Goal: Information Seeking & Learning: Learn about a topic

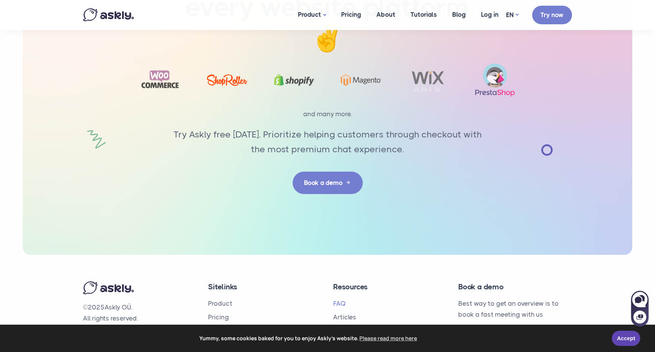
scroll to position [2361, 0]
click at [344, 313] on link "Articles" at bounding box center [344, 317] width 23 height 8
click at [343, 171] on link "Book a demo" at bounding box center [328, 182] width 70 height 22
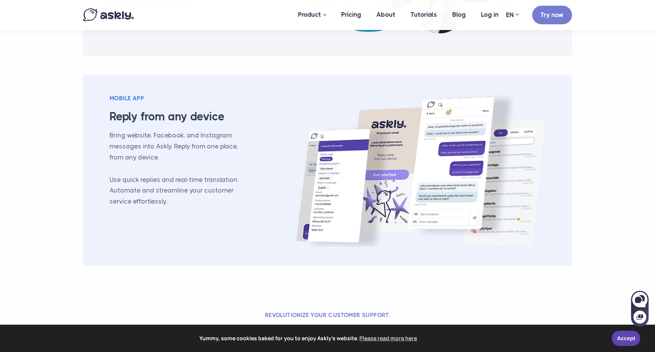
scroll to position [898, 0]
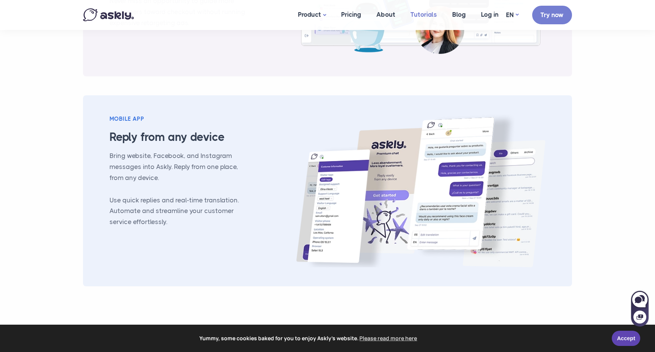
click at [426, 12] on link "Tutorials" at bounding box center [424, 14] width 42 height 29
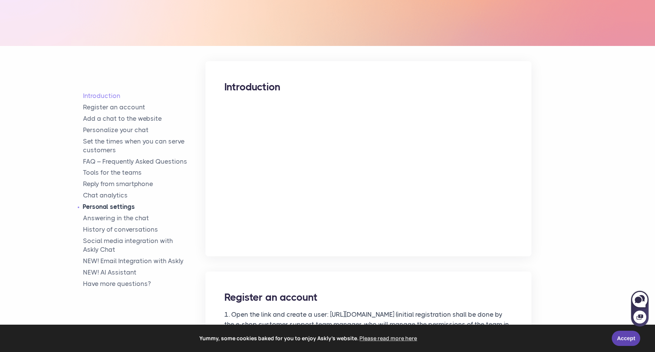
scroll to position [147, 0]
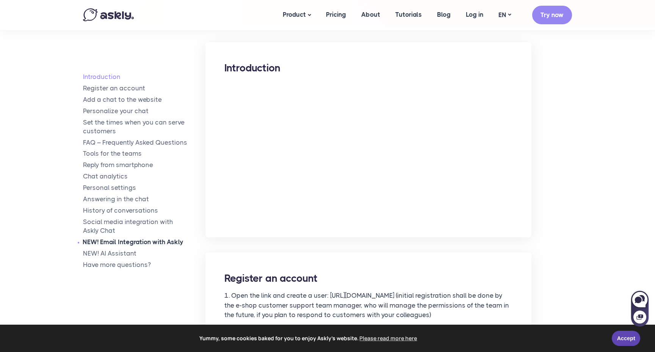
click at [118, 237] on link "NEW! Email Integration with Askly" at bounding box center [144, 241] width 123 height 9
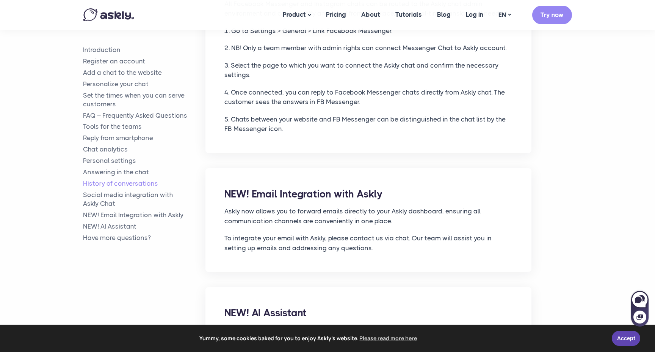
scroll to position [3288, 0]
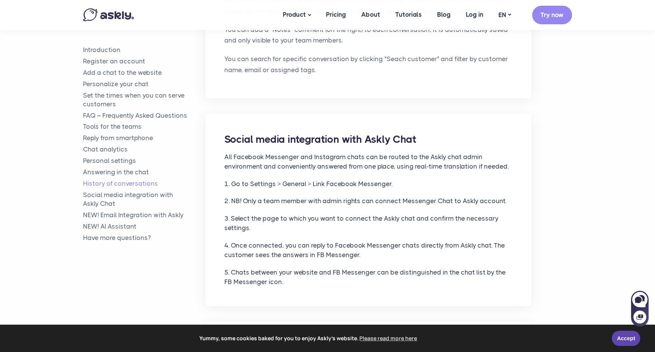
click at [129, 16] on img at bounding box center [108, 14] width 51 height 13
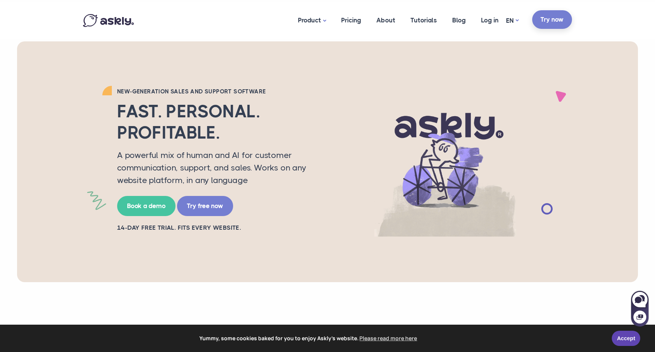
click at [554, 24] on link "Try now" at bounding box center [553, 19] width 40 height 19
